Goal: Information Seeking & Learning: Learn about a topic

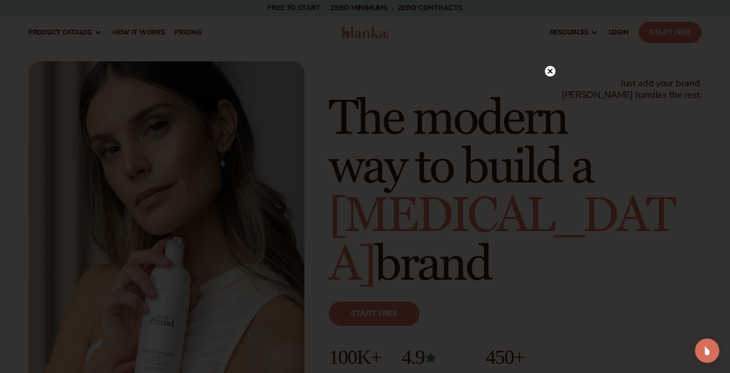
click at [551, 70] on icon at bounding box center [549, 70] width 5 height 5
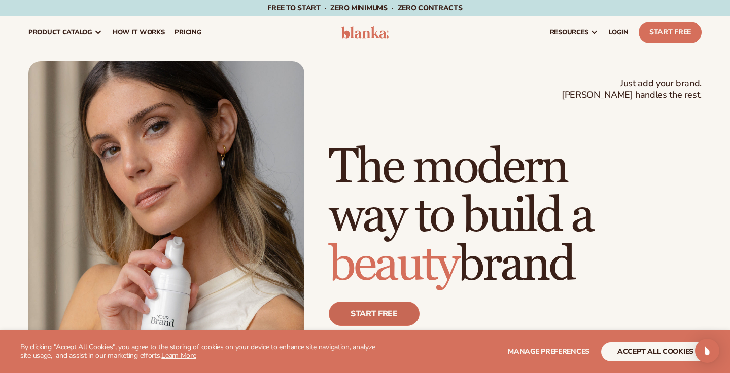
scroll to position [61, 0]
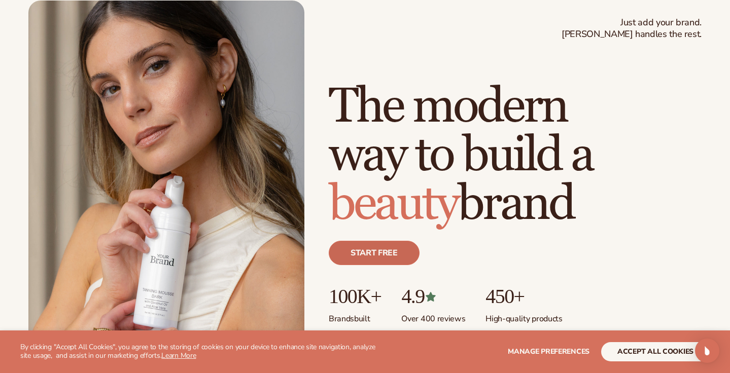
click at [362, 253] on link "Start free" at bounding box center [374, 253] width 91 height 24
